Goal: Information Seeking & Learning: Learn about a topic

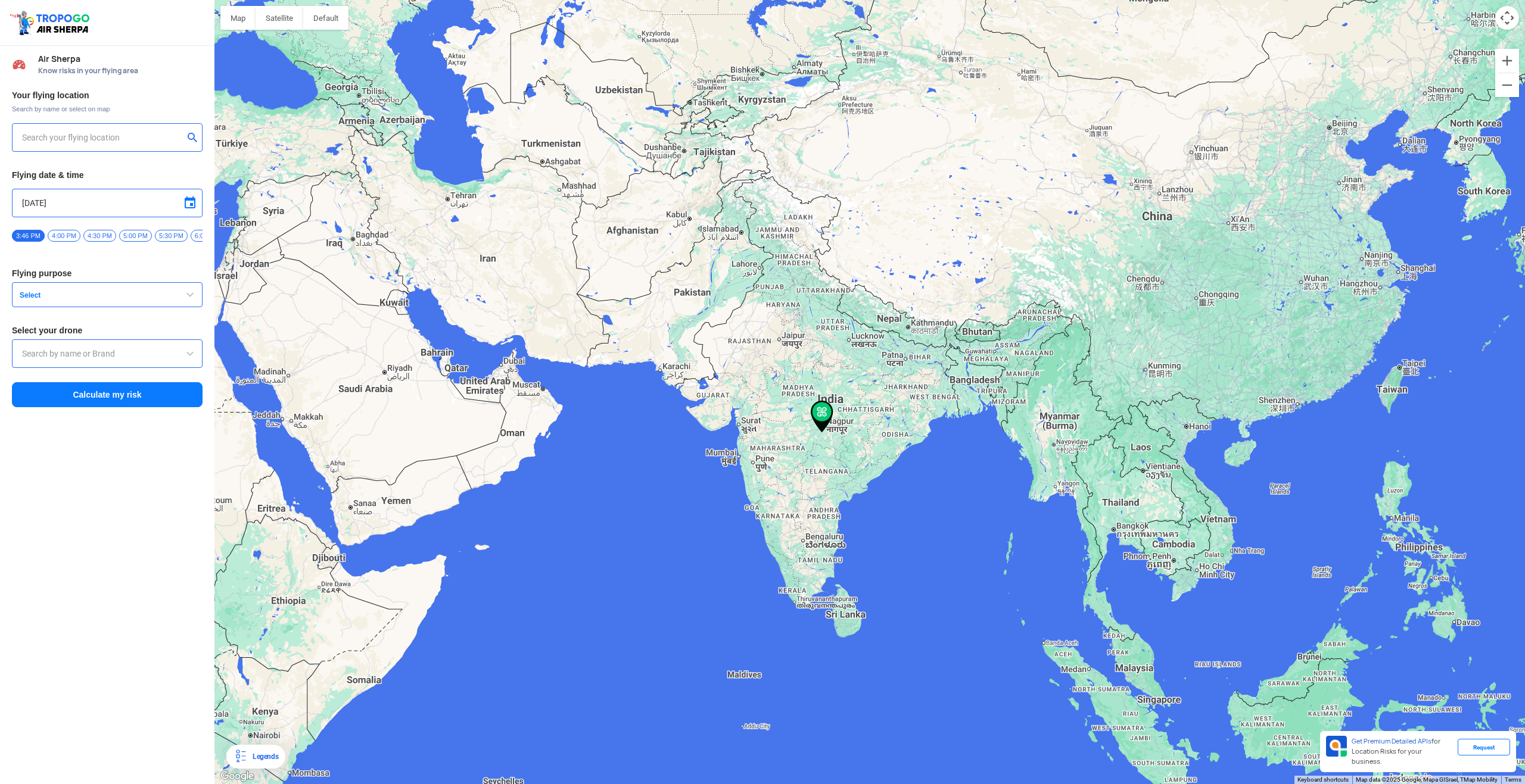
type input "[STREET_ADDRESS]"
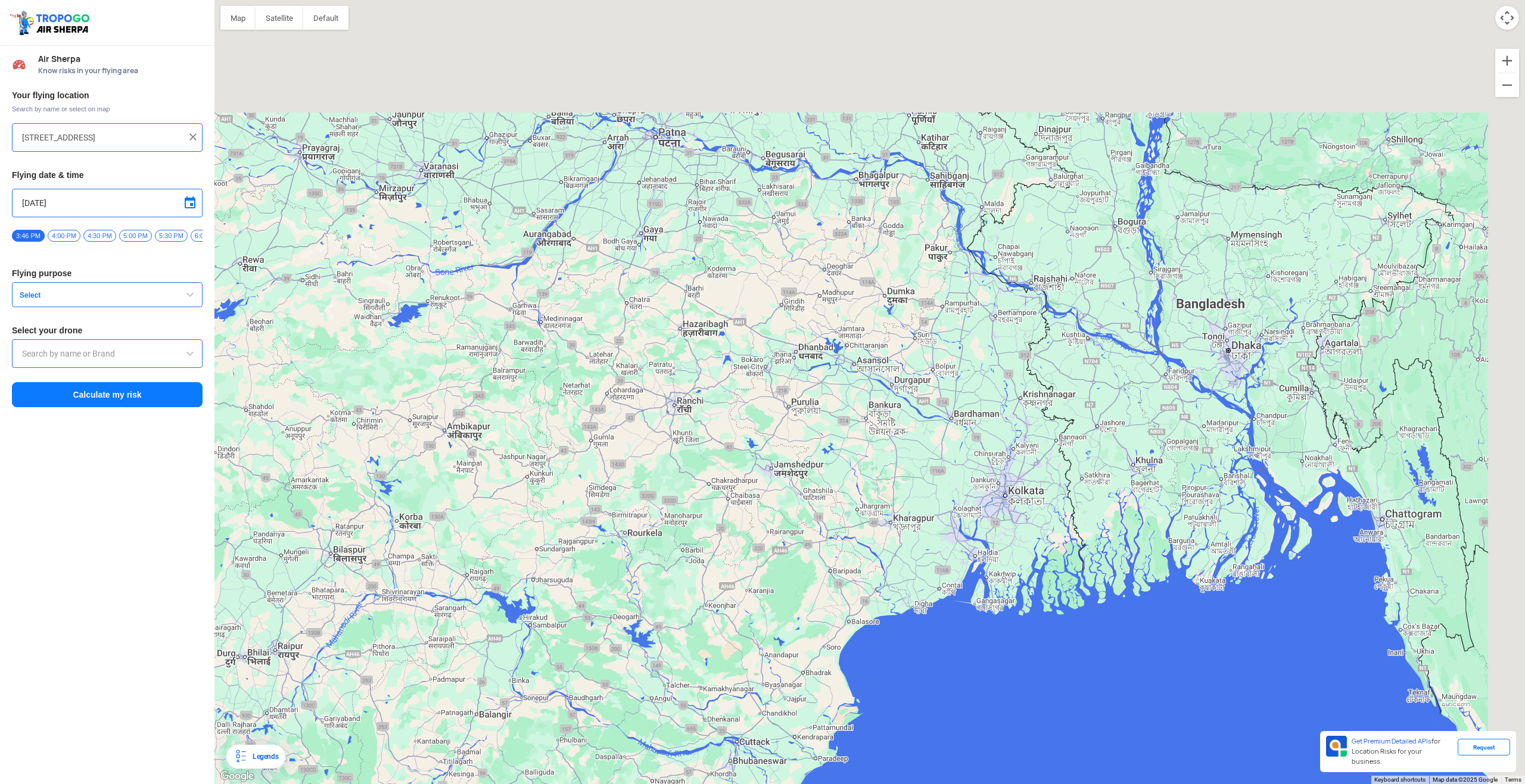
drag, startPoint x: 1143, startPoint y: 306, endPoint x: 915, endPoint y: 469, distance: 280.3
click at [916, 470] on div at bounding box center [869, 392] width 1310 height 784
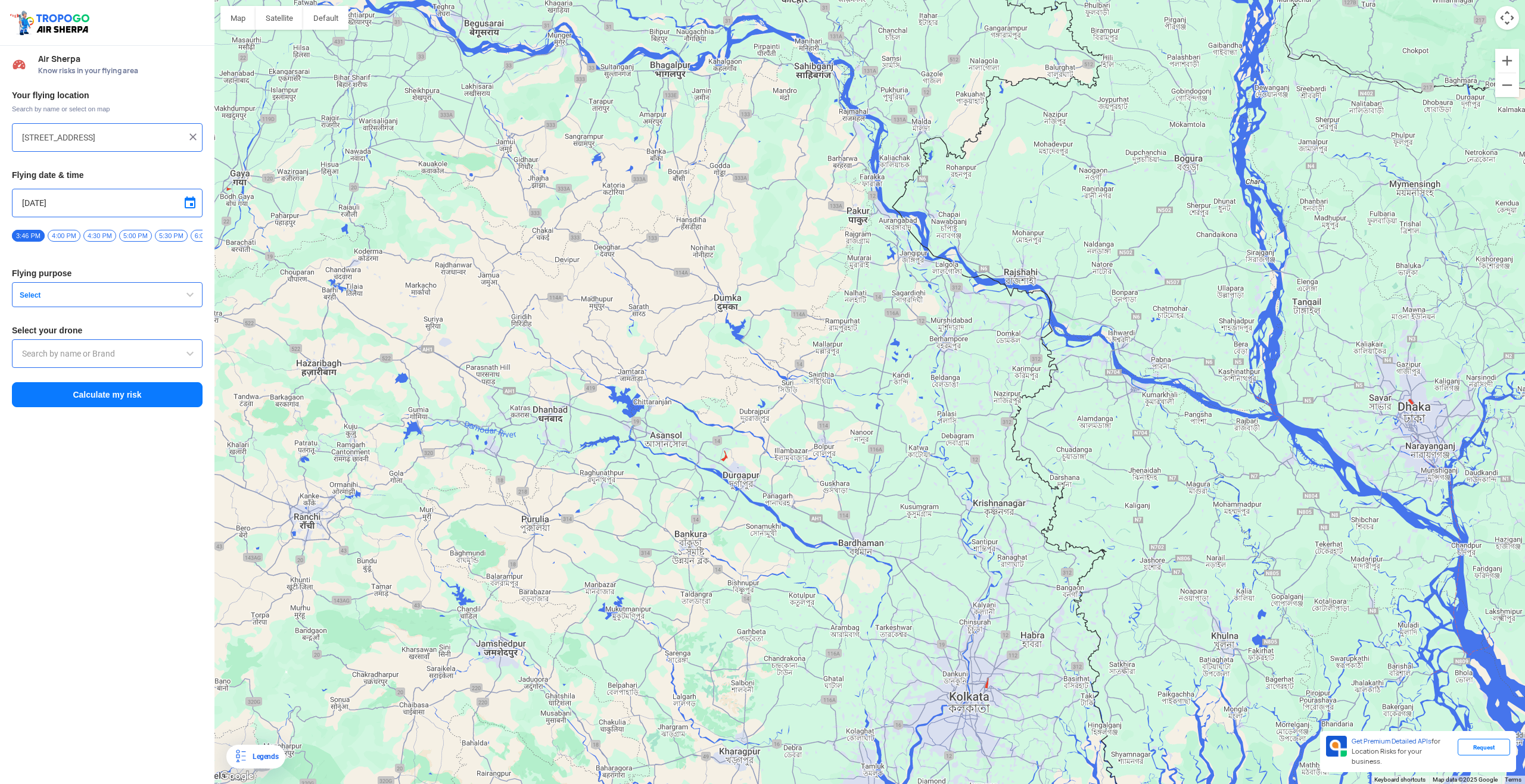
click at [65, 297] on span "Select" at bounding box center [89, 295] width 149 height 10
click at [137, 295] on button "Select" at bounding box center [107, 295] width 191 height 25
click at [133, 360] on input "text" at bounding box center [107, 354] width 170 height 14
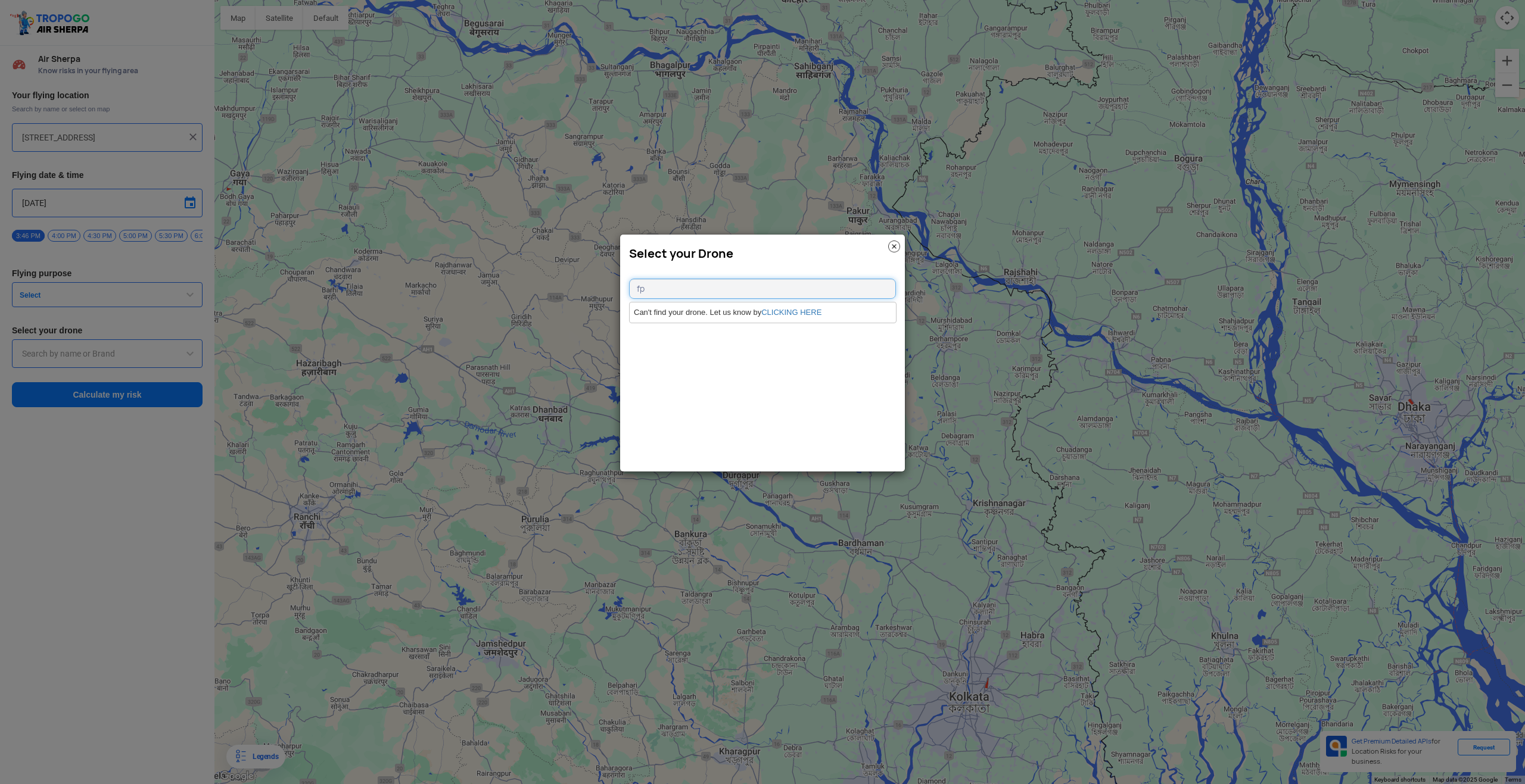
type input "f"
type input "dji"
click at [894, 247] on img at bounding box center [893, 246] width 12 height 12
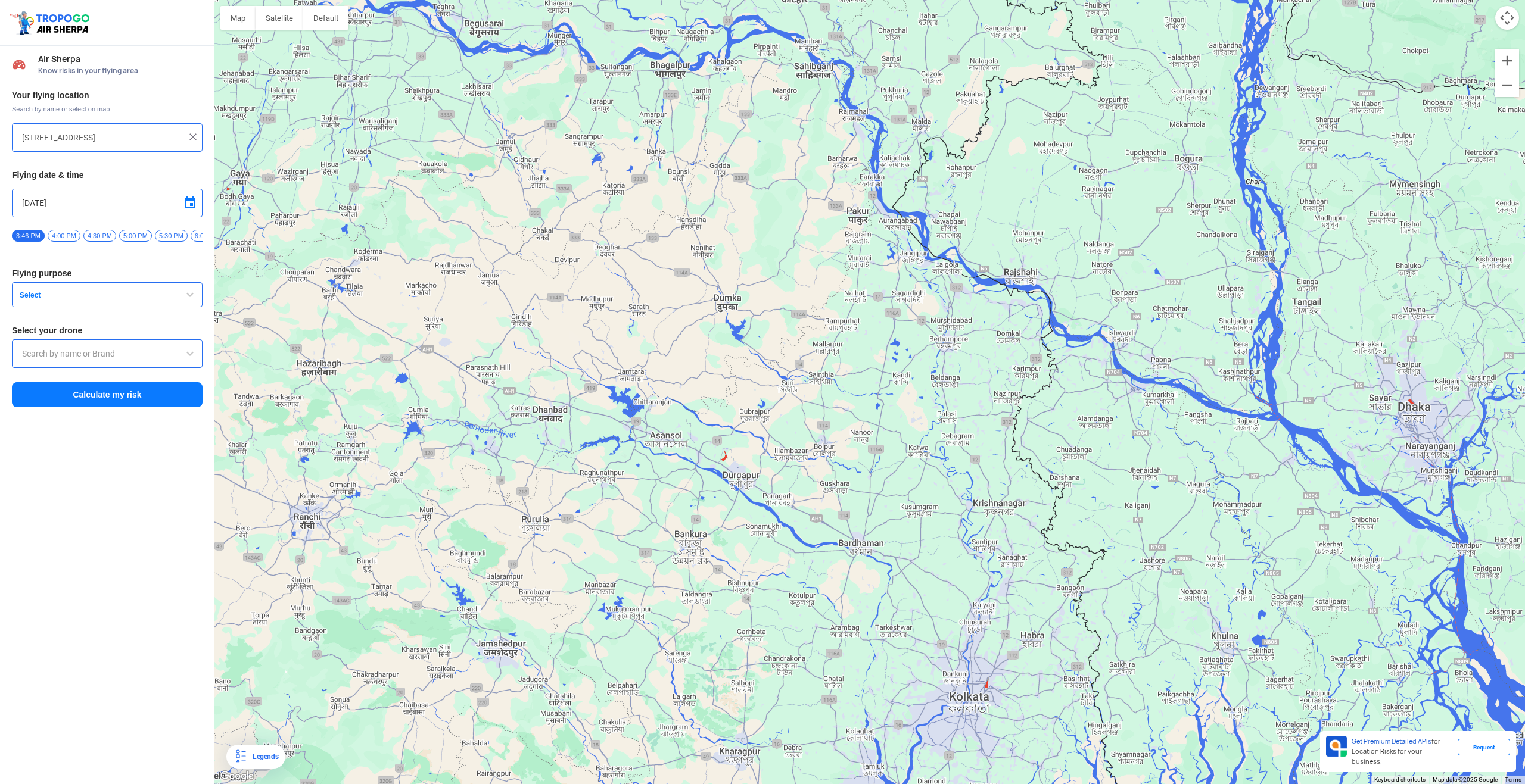
click at [181, 302] on button "Select" at bounding box center [107, 295] width 191 height 25
click at [186, 300] on span "button" at bounding box center [190, 295] width 14 height 14
click at [188, 355] on span at bounding box center [190, 354] width 14 height 14
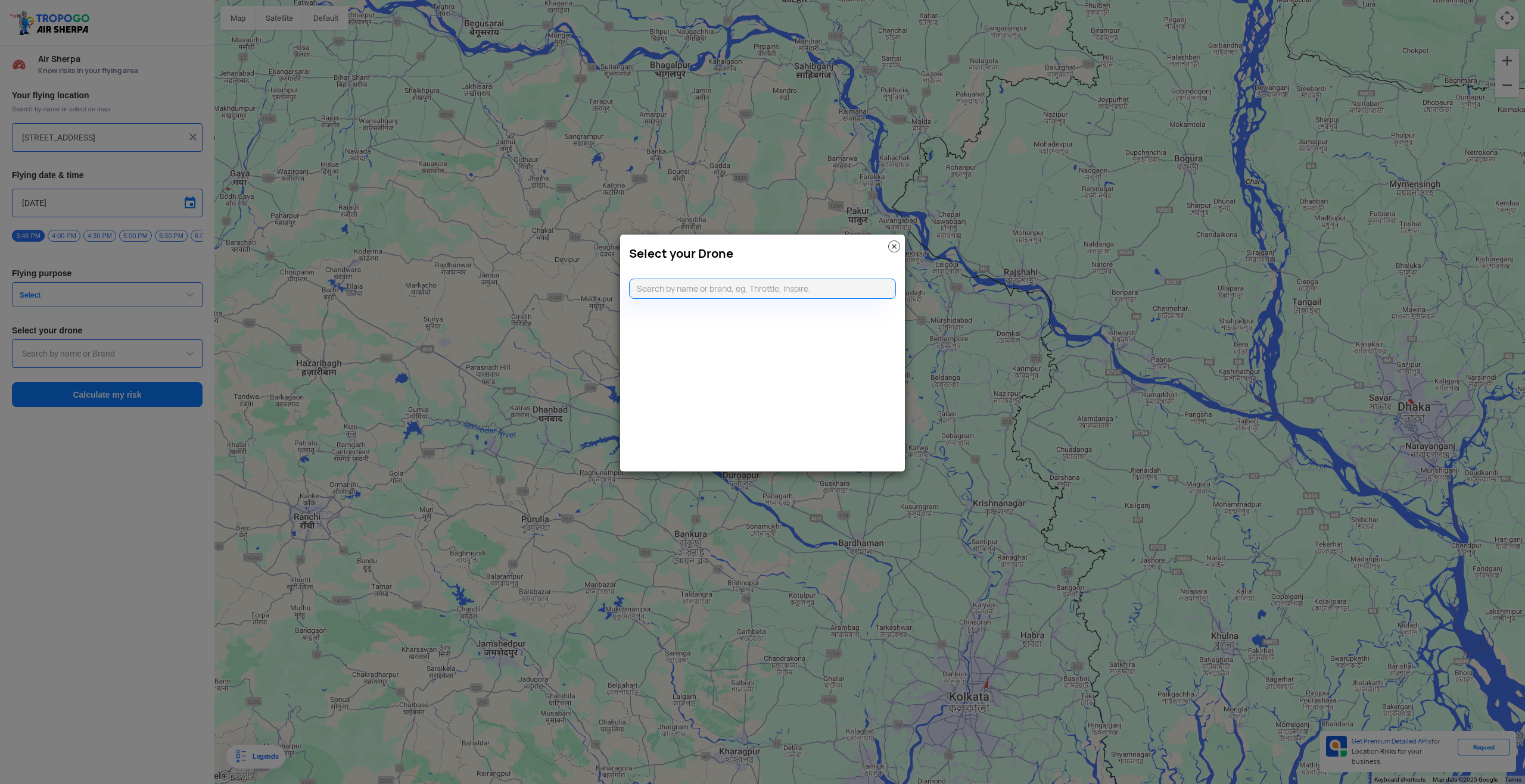
click at [188, 355] on modal-container "Select your Drone" at bounding box center [762, 392] width 1525 height 784
click at [892, 247] on img at bounding box center [893, 246] width 12 height 12
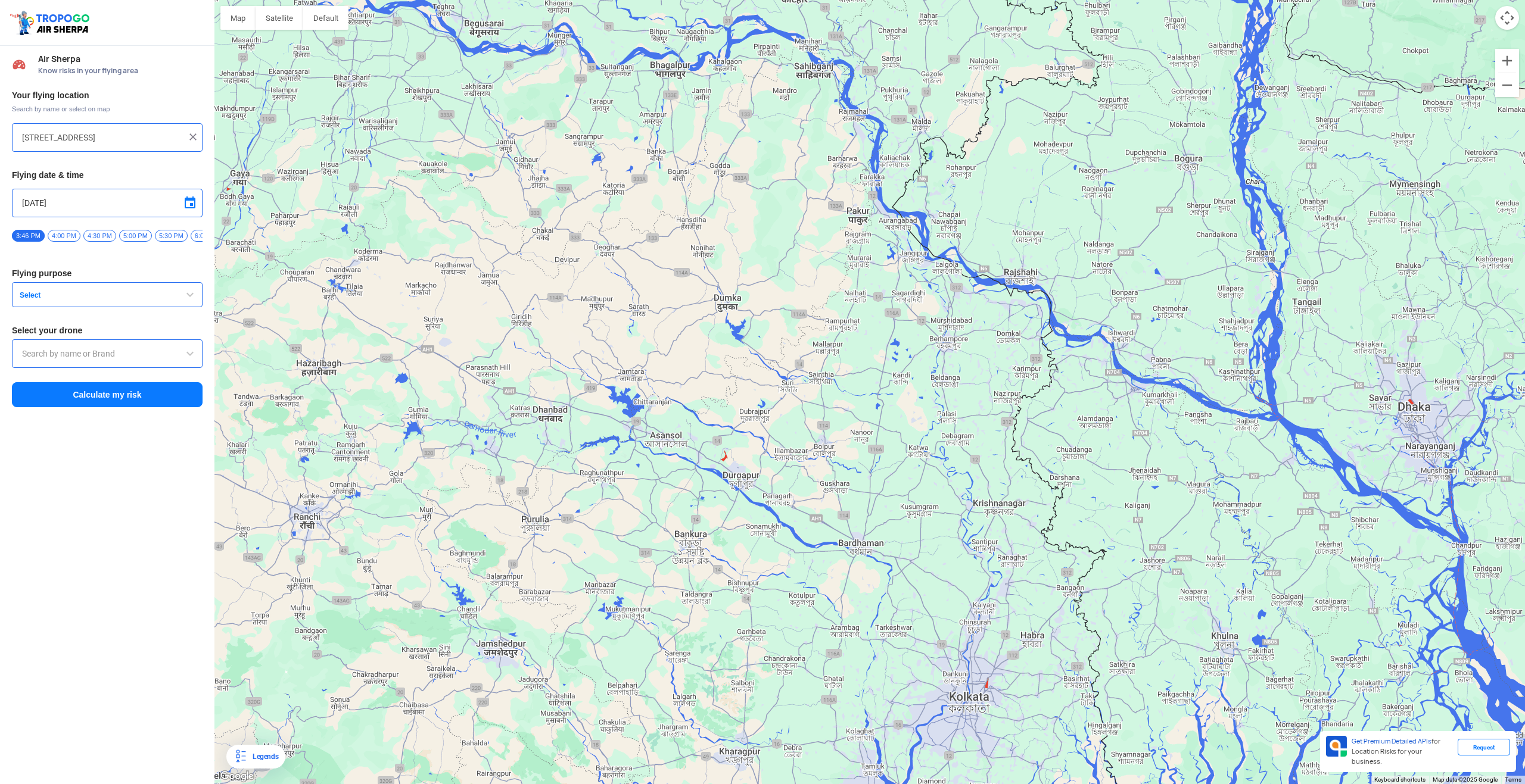
click at [94, 65] on div "Air Sherpa Know risks in your flying area" at bounding box center [116, 65] width 173 height 22
